Goal: Obtain resource: Obtain resource

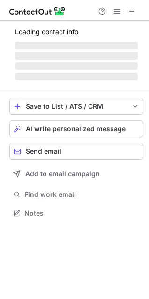
scroll to position [218, 149]
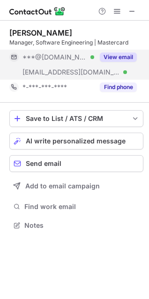
click at [106, 62] on div "View email" at bounding box center [115, 57] width 43 height 15
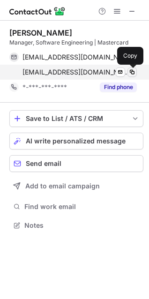
click at [129, 72] on span at bounding box center [131, 71] width 7 height 7
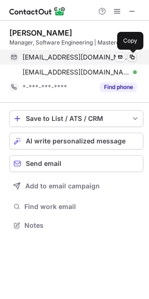
click at [132, 59] on span at bounding box center [131, 56] width 7 height 7
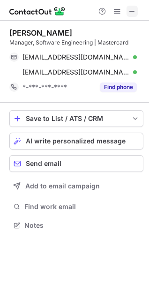
click at [137, 9] on button at bounding box center [131, 11] width 11 height 11
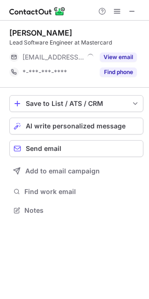
scroll to position [4, 4]
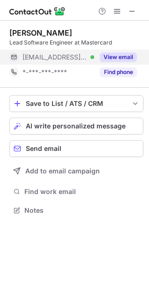
click at [110, 55] on button "View email" at bounding box center [118, 56] width 37 height 9
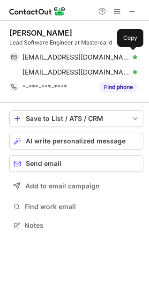
scroll to position [218, 149]
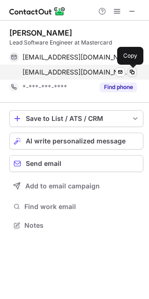
click at [136, 72] on button at bounding box center [131, 71] width 9 height 9
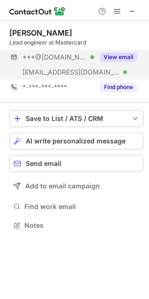
click at [116, 53] on button "View email" at bounding box center [118, 56] width 37 height 9
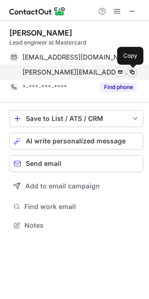
click at [129, 73] on span at bounding box center [131, 71] width 7 height 7
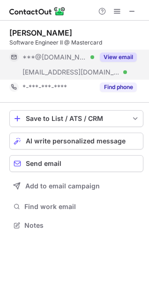
click at [118, 54] on button "View email" at bounding box center [118, 56] width 37 height 9
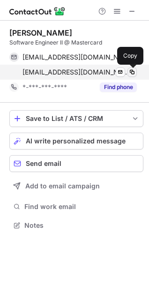
click at [136, 68] on button at bounding box center [131, 71] width 9 height 9
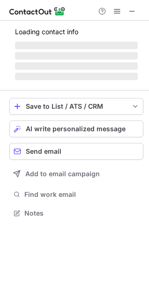
scroll to position [4, 4]
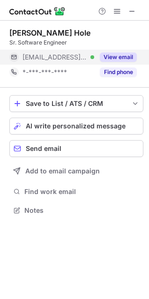
click at [113, 56] on button "View email" at bounding box center [118, 56] width 37 height 9
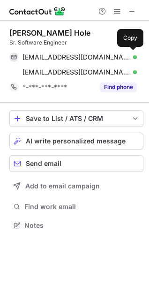
scroll to position [218, 149]
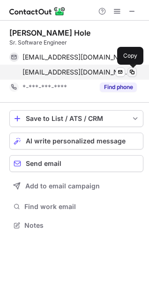
click at [133, 73] on span at bounding box center [131, 71] width 7 height 7
